Goal: Register for event/course

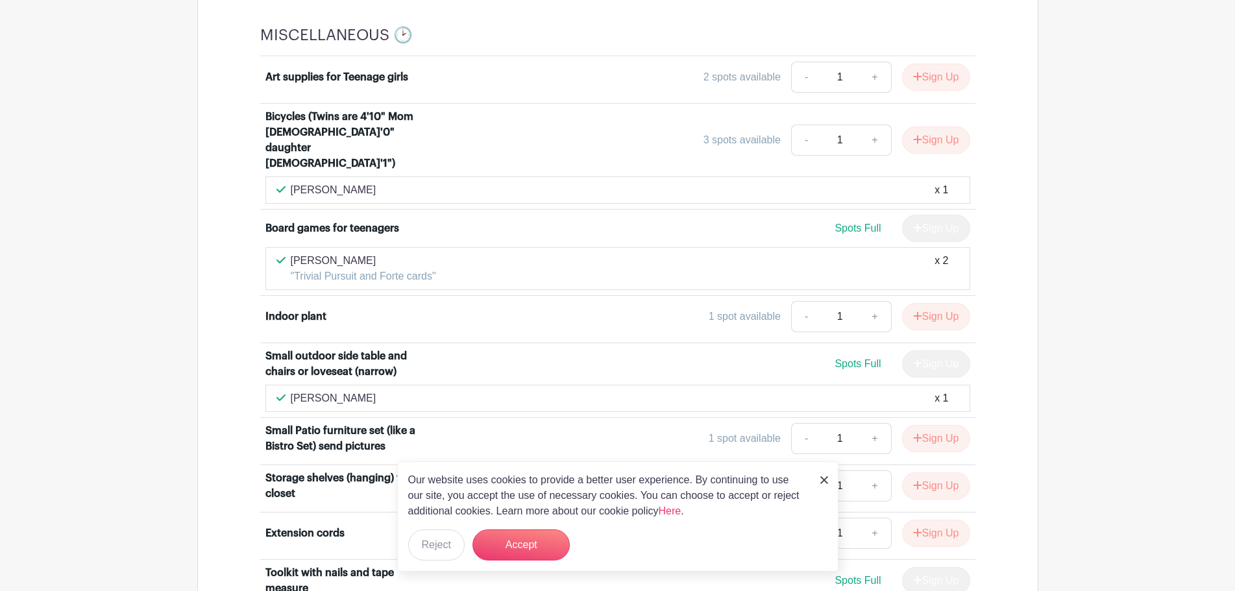
scroll to position [2336, 0]
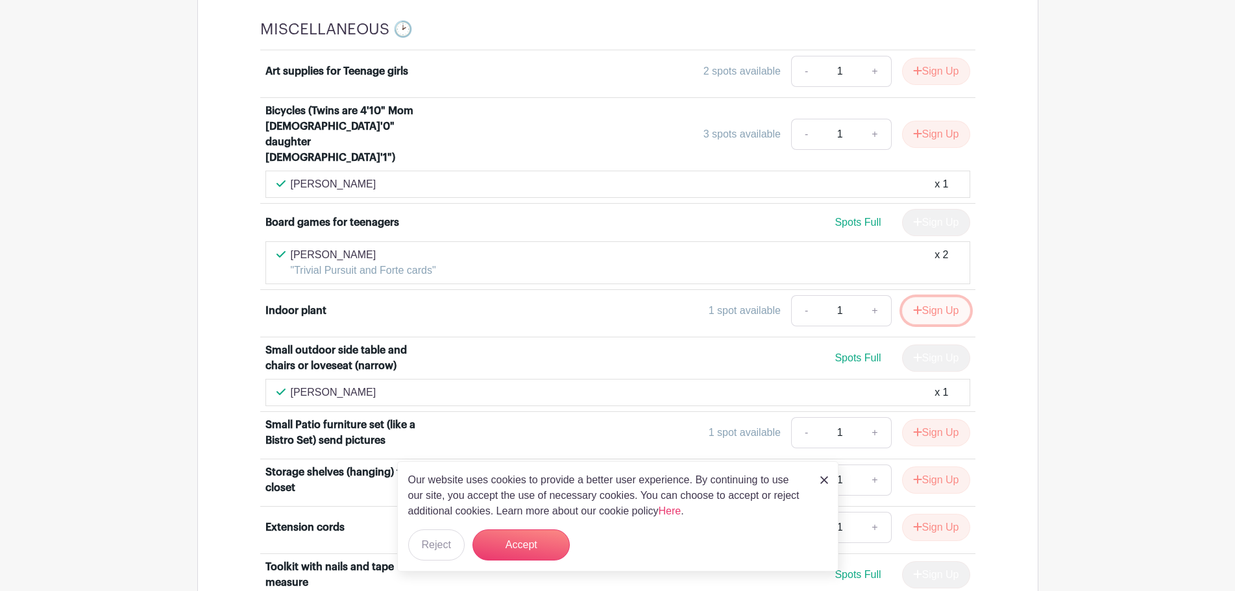
click at [941, 297] on button "Sign Up" at bounding box center [936, 310] width 68 height 27
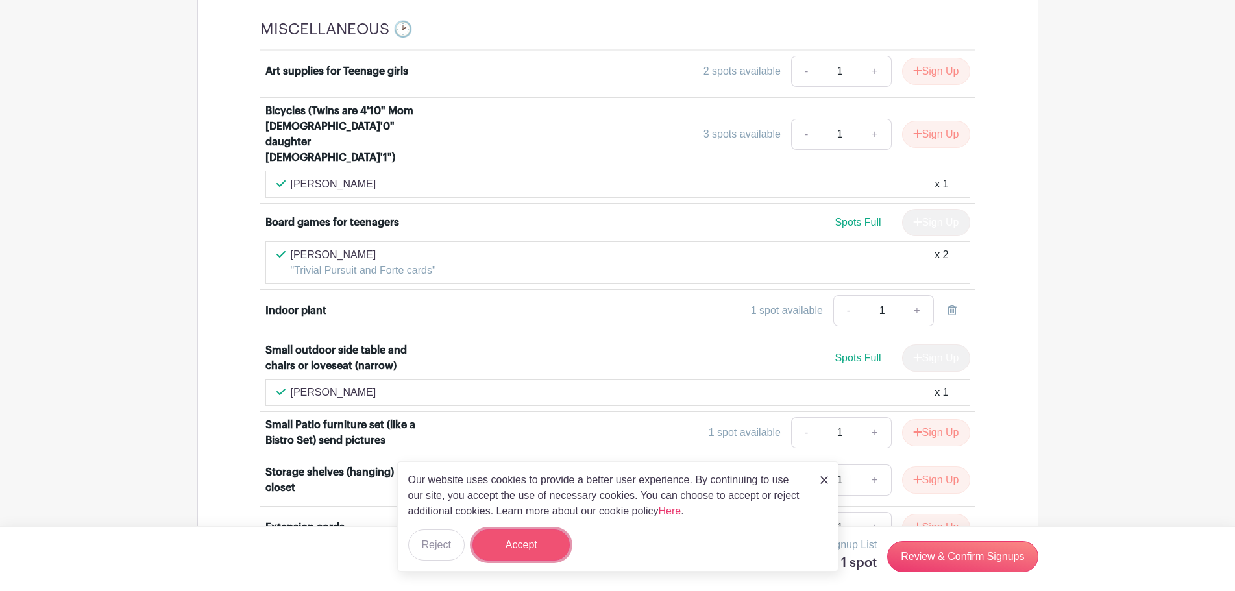
click at [528, 546] on button "Accept" at bounding box center [520, 544] width 97 height 31
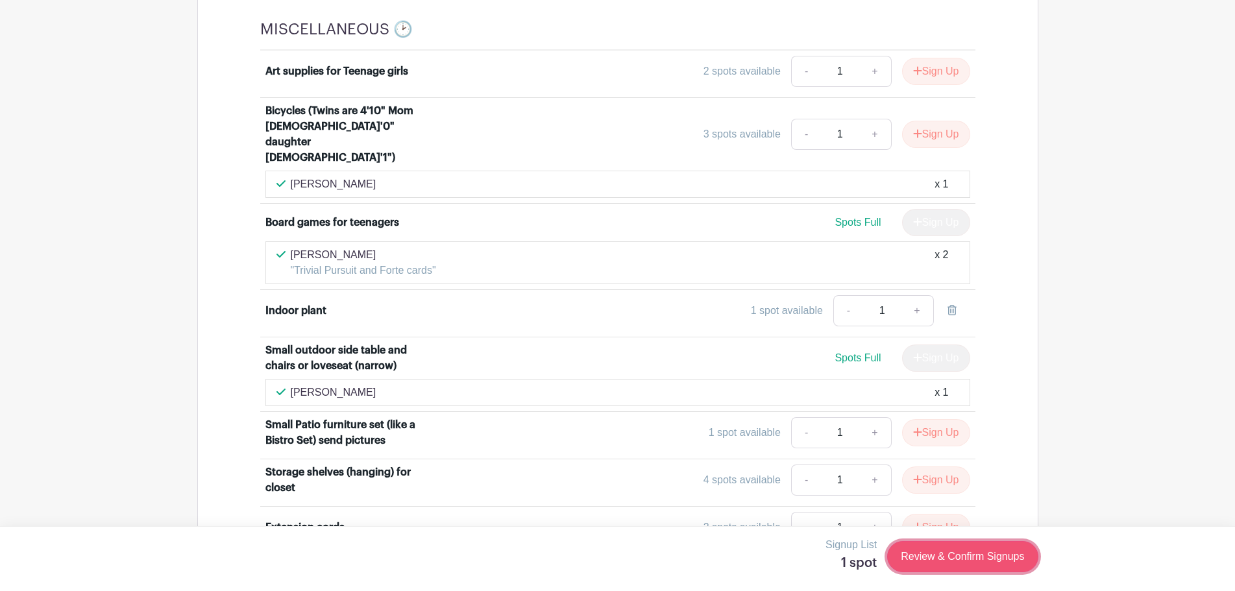
click at [952, 568] on link "Review & Confirm Signups" at bounding box center [962, 556] width 151 height 31
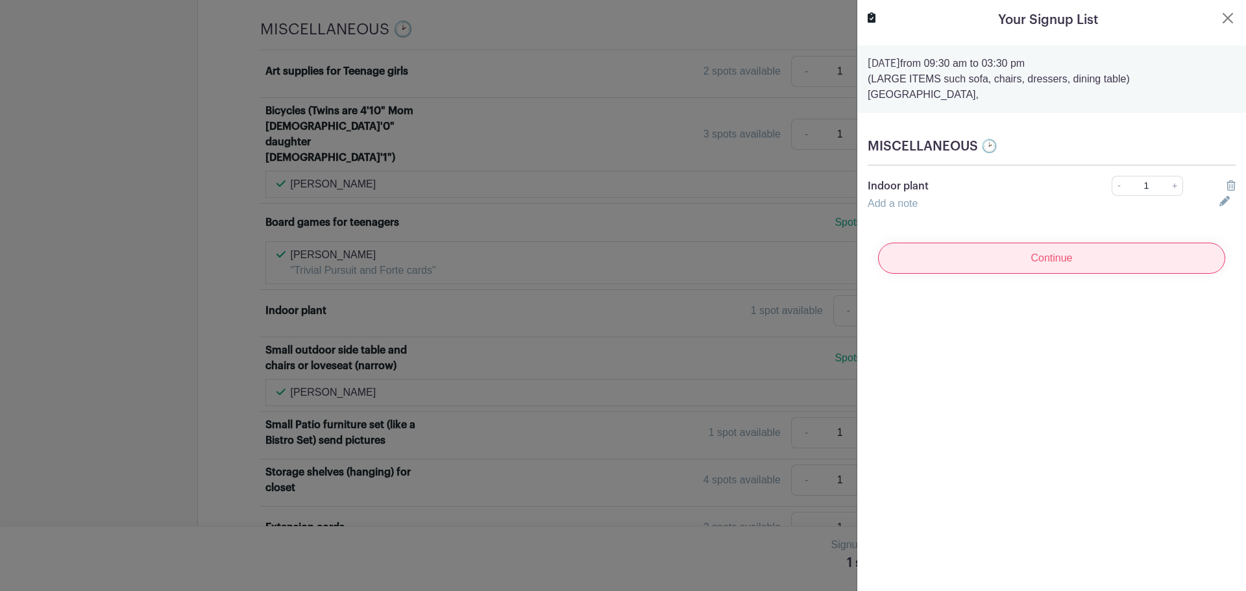
click at [1030, 268] on input "Continue" at bounding box center [1051, 258] width 347 height 31
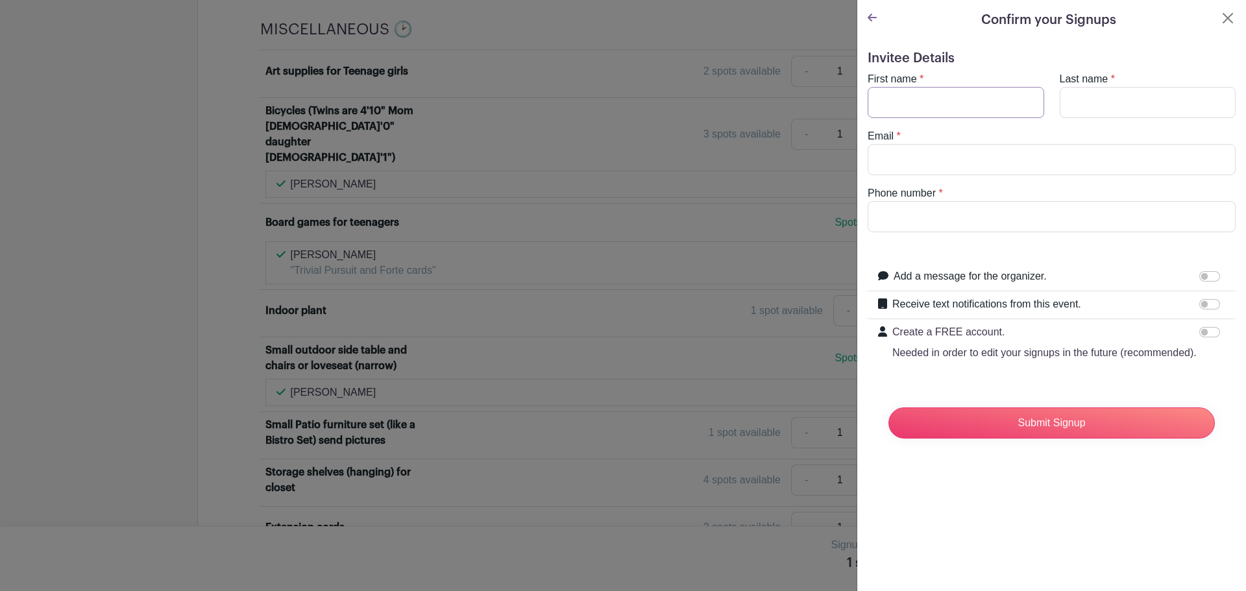
click at [973, 110] on input "First name" at bounding box center [955, 102] width 176 height 31
type input "[PERSON_NAME]"
click at [1157, 112] on input "Last name" at bounding box center [1147, 102] width 176 height 31
type input "[PERSON_NAME]"
click at [937, 156] on input "Email" at bounding box center [1051, 159] width 368 height 31
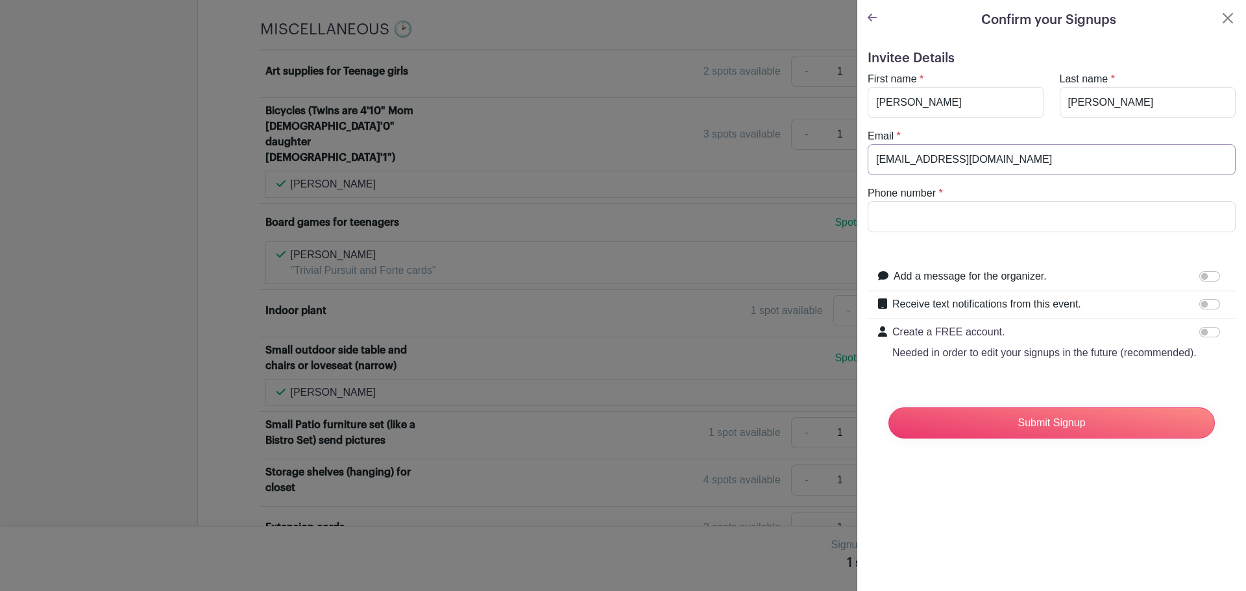
type input "[EMAIL_ADDRESS][DOMAIN_NAME]"
click at [951, 224] on input "Phone number" at bounding box center [1051, 216] width 368 height 31
type input "9254341457"
click at [1065, 439] on input "Submit Signup" at bounding box center [1051, 422] width 326 height 31
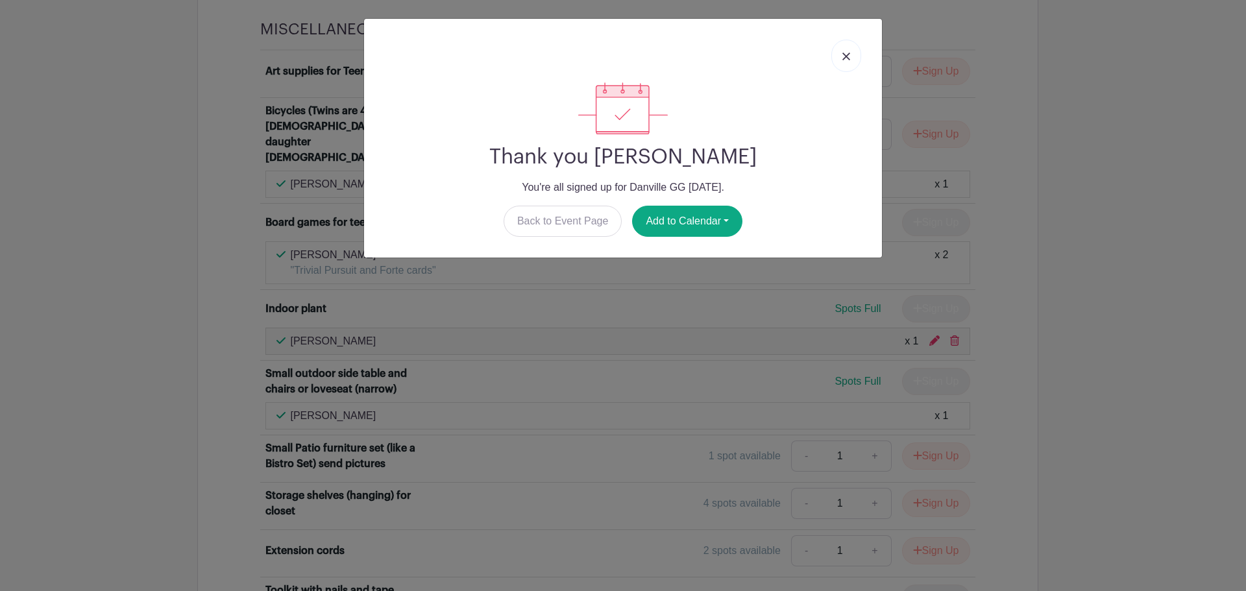
click at [838, 59] on link at bounding box center [846, 56] width 30 height 32
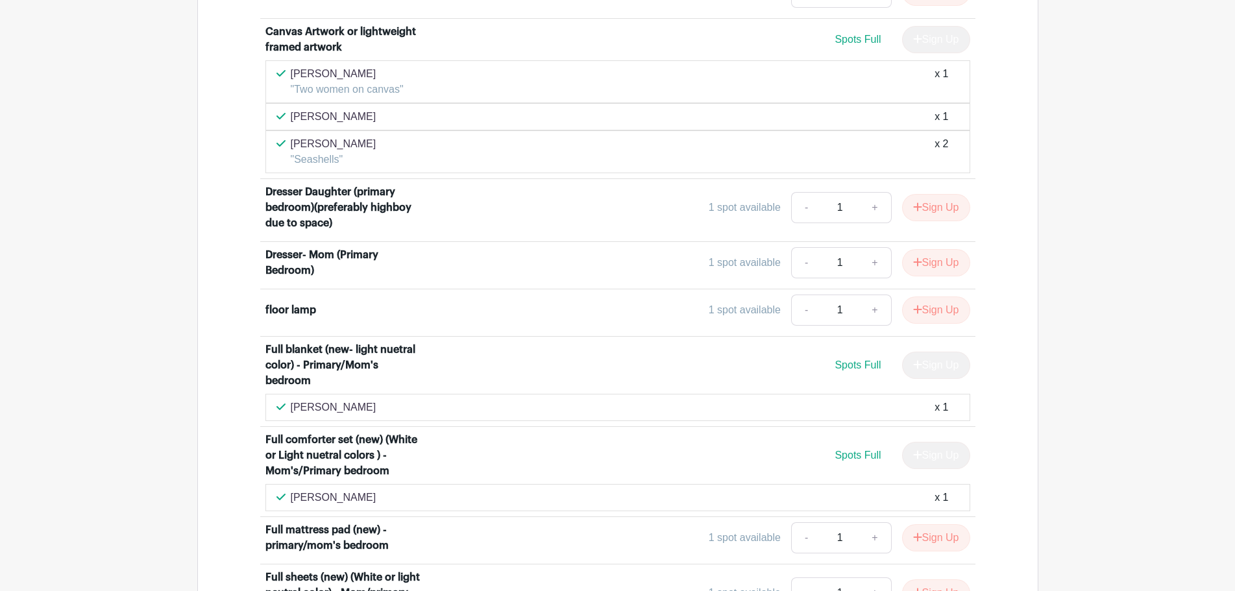
scroll to position [3363, 0]
